Goal: Task Accomplishment & Management: Use online tool/utility

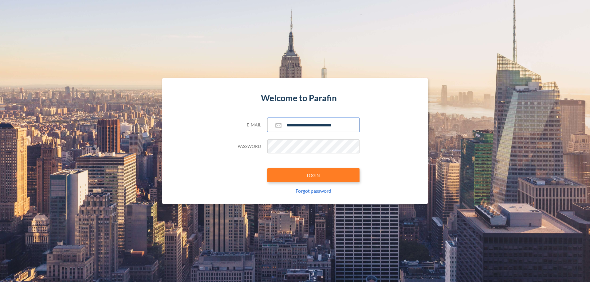
type input "**********"
click at [313, 175] on button "LOGIN" at bounding box center [313, 175] width 92 height 14
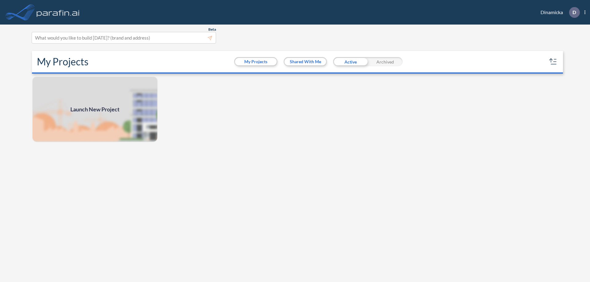
scroll to position [2, 0]
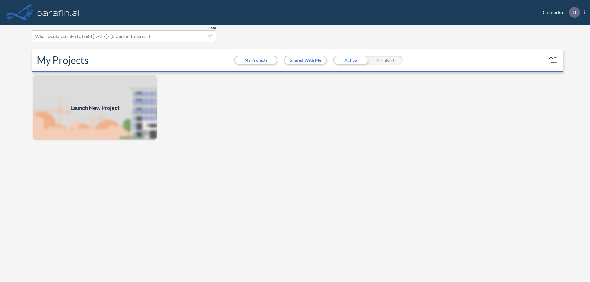
click at [95, 108] on span "Launch New Project" at bounding box center [94, 108] width 49 height 8
